Goal: Task Accomplishment & Management: Use online tool/utility

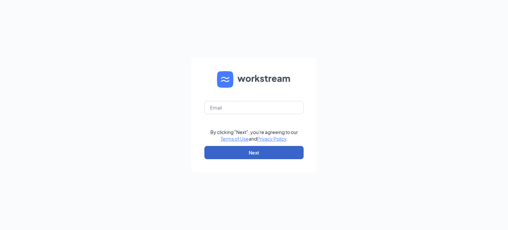
click at [287, 149] on button "Next" at bounding box center [253, 152] width 99 height 13
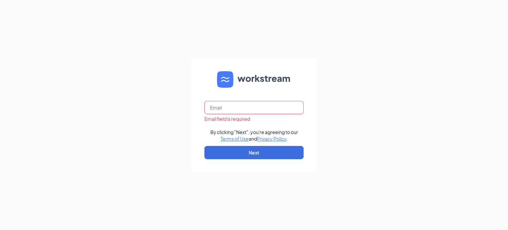
click at [242, 111] on input "text" at bounding box center [253, 107] width 99 height 13
type input "[EMAIL_ADDRESS][DOMAIN_NAME]"
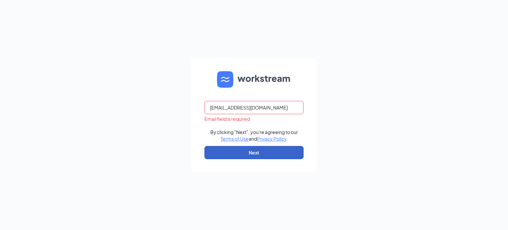
click at [249, 157] on button "Next" at bounding box center [253, 152] width 99 height 13
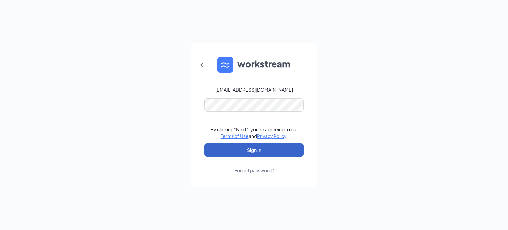
click at [229, 152] on button "Sign In" at bounding box center [253, 149] width 99 height 13
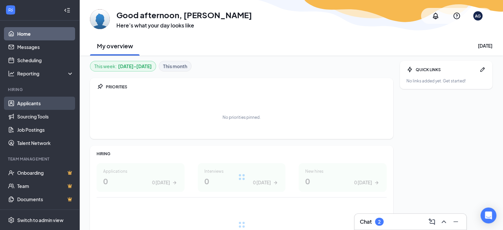
click at [37, 104] on link "Applicants" at bounding box center [45, 103] width 57 height 13
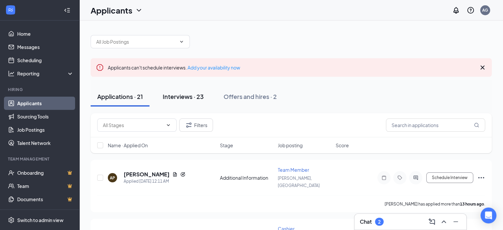
click at [185, 94] on div "Interviews · 23" at bounding box center [183, 96] width 41 height 8
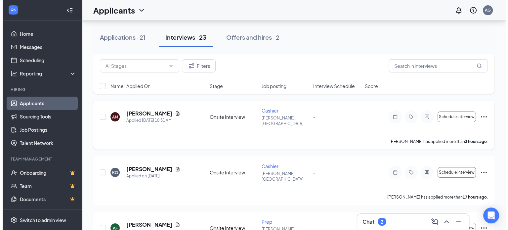
scroll to position [62, 0]
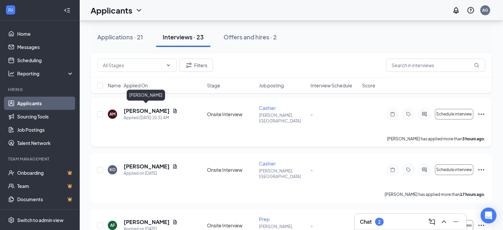
click at [140, 111] on h5 "[PERSON_NAME]" at bounding box center [147, 110] width 46 height 7
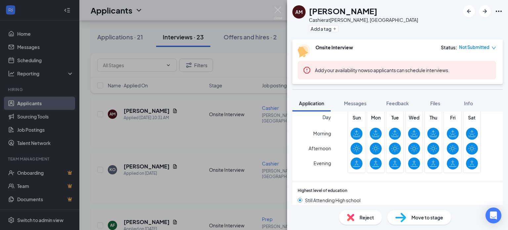
scroll to position [250, 0]
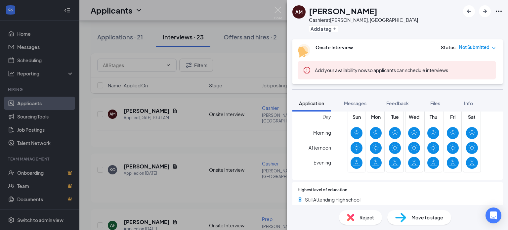
click at [261, 157] on div "AM [PERSON_NAME] Cashier at [GEOGRAPHIC_DATA], AL Add a tag Onsite Interview St…" at bounding box center [254, 115] width 508 height 230
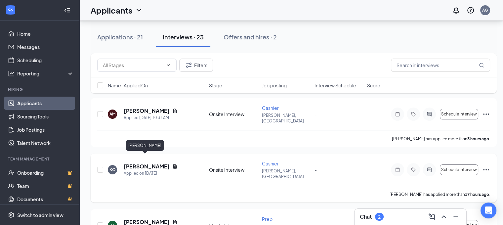
click at [136, 163] on h5 "[PERSON_NAME]" at bounding box center [147, 166] width 46 height 7
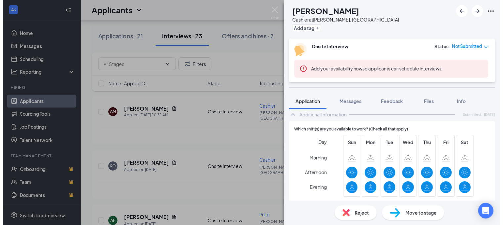
scroll to position [245, 0]
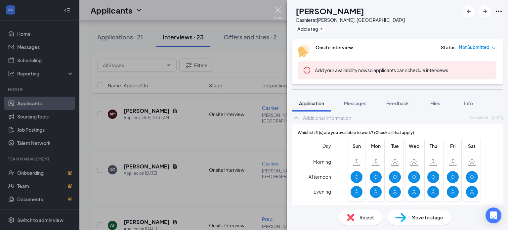
click at [275, 13] on img at bounding box center [278, 13] width 8 height 13
